Goal: Find contact information: Find contact information

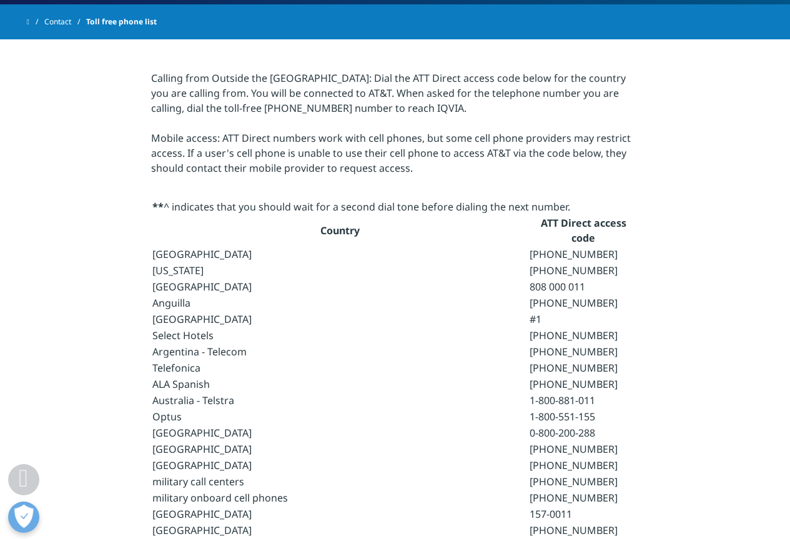
click at [172, 425] on td "[GEOGRAPHIC_DATA]" at bounding box center [340, 432] width 376 height 15
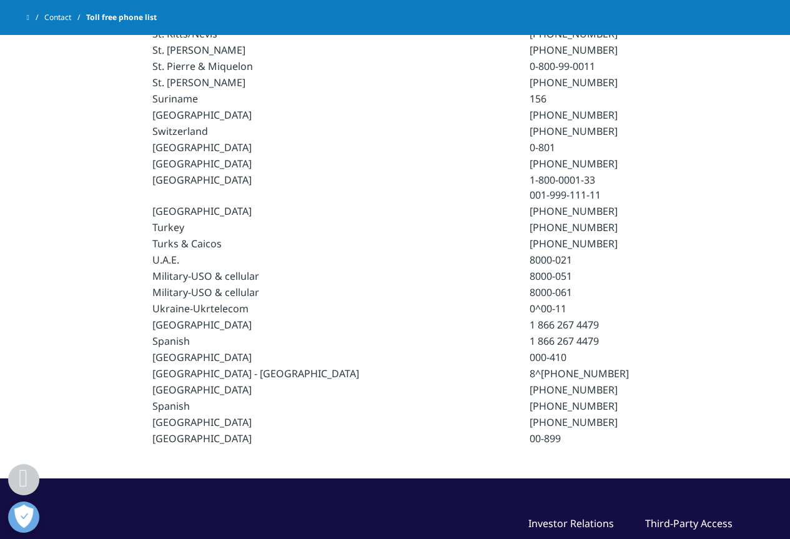
scroll to position [3520, 0]
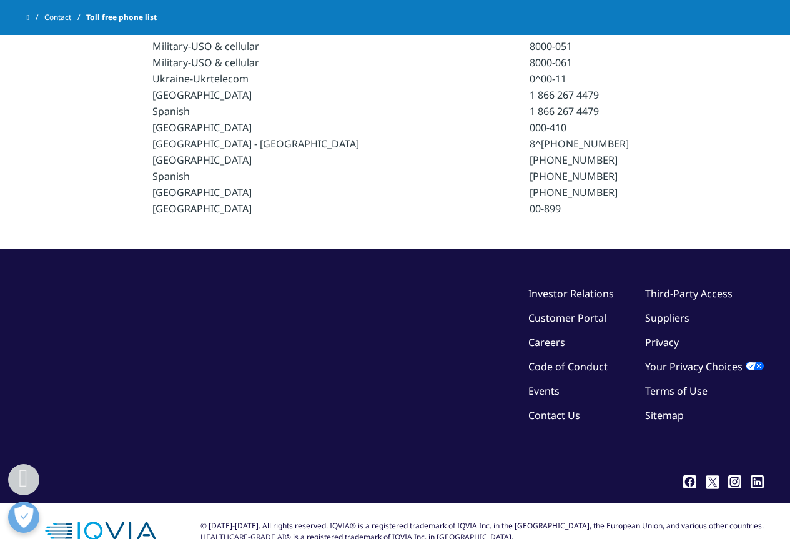
click at [688, 475] on icon ".cls-1{fill:#fff;}" at bounding box center [689, 481] width 13 height 13
click at [559, 393] on ul "Investor Relations Customer Portal Careers Code of Conduct Events Contact Us" at bounding box center [571, 359] width 86 height 146
click at [559, 409] on link "Contact Us" at bounding box center [554, 416] width 52 height 14
